Goal: Find specific page/section: Find specific page/section

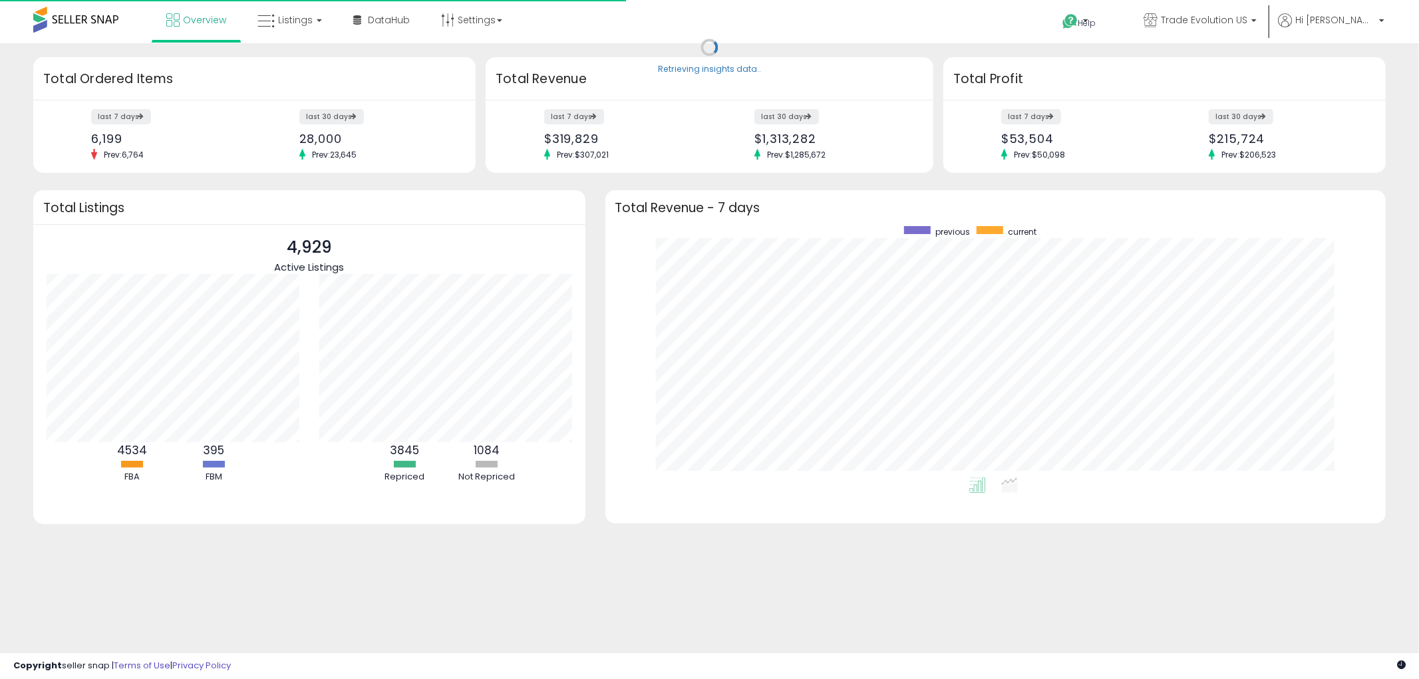
scroll to position [251, 754]
click at [302, 25] on span "Listings" at bounding box center [295, 19] width 35 height 13
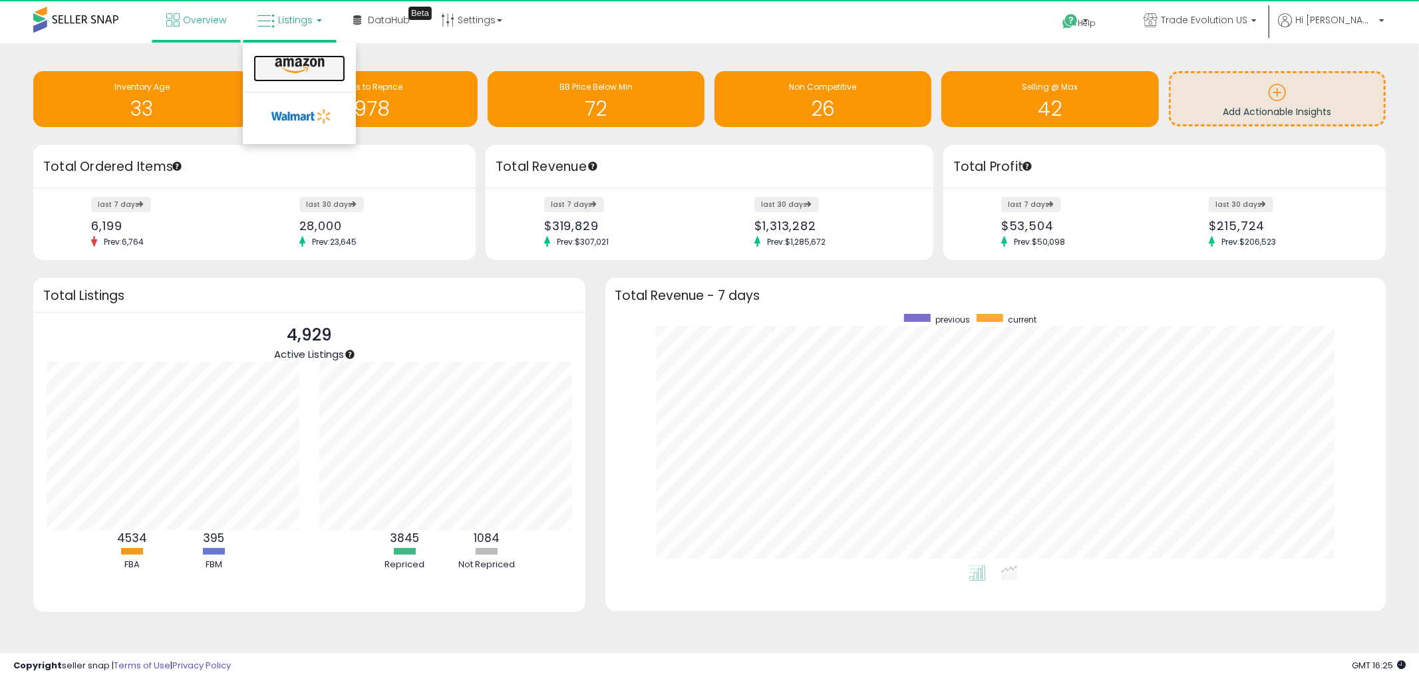
click at [302, 71] on icon at bounding box center [300, 65] width 58 height 17
